Goal: Task Accomplishment & Management: Manage account settings

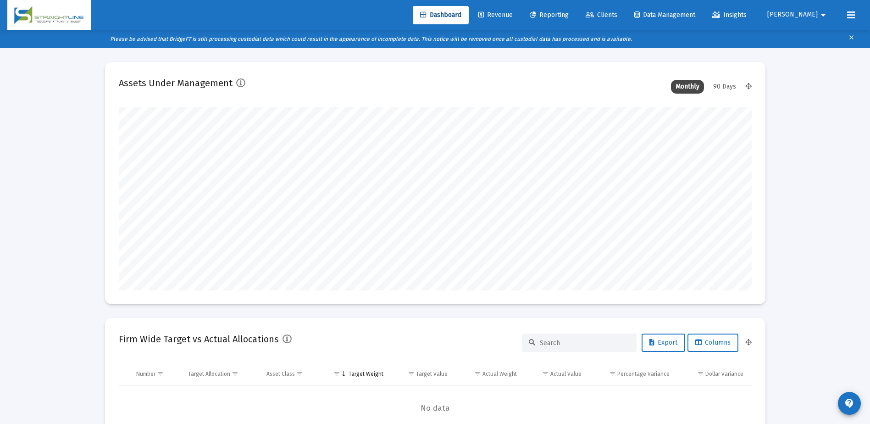
scroll to position [183, 341]
click at [513, 16] on span "Revenue" at bounding box center [495, 15] width 34 height 8
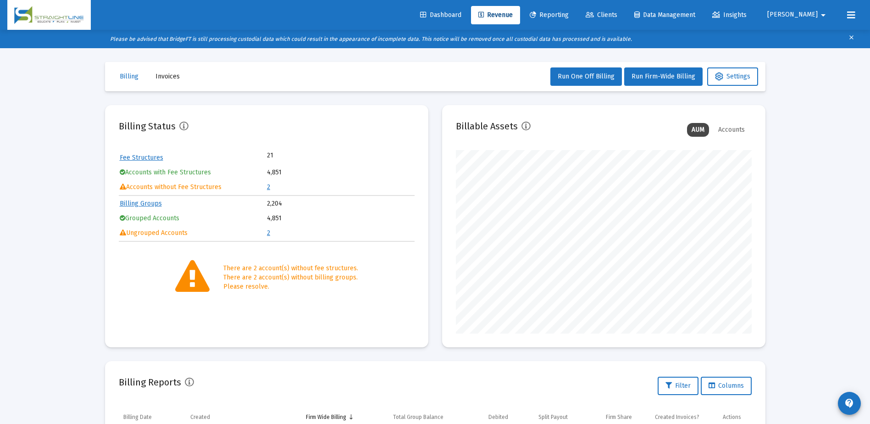
scroll to position [183, 296]
click at [741, 83] on button "Settings" at bounding box center [732, 76] width 51 height 18
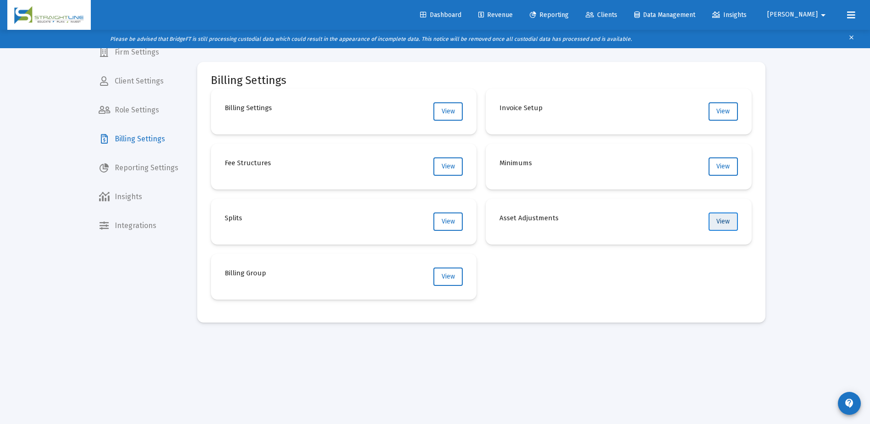
click at [717, 220] on span "View" at bounding box center [722, 221] width 13 height 8
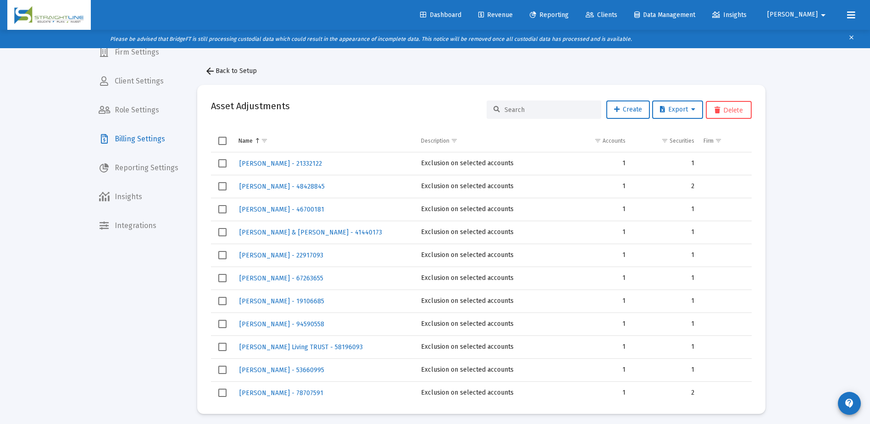
click at [840, 176] on div "Loading... Firm Settings Client Settings Role Settings Billing Settings Reporti…" at bounding box center [435, 230] width 870 height 424
